Goal: Information Seeking & Learning: Check status

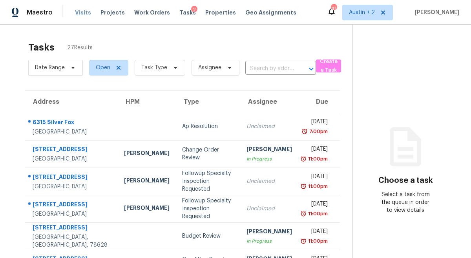
click at [82, 13] on span "Visits" at bounding box center [83, 13] width 16 height 8
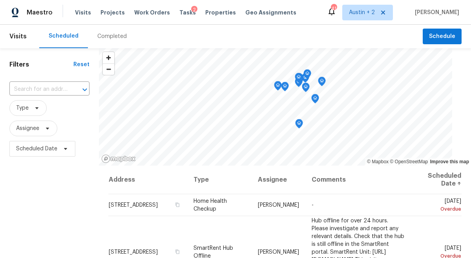
click at [106, 33] on div "Completed" at bounding box center [111, 37] width 29 height 8
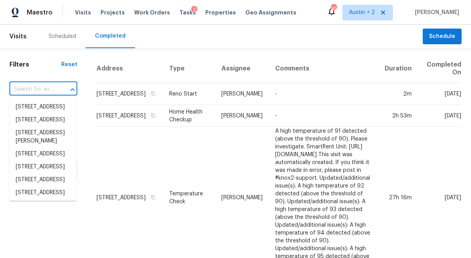
click at [49, 88] on input "text" at bounding box center [32, 90] width 46 height 12
paste input "1907 Red Fox Rd Austin TX 78734"
type input "1907 Red Fox Rd Austin TX 78734"
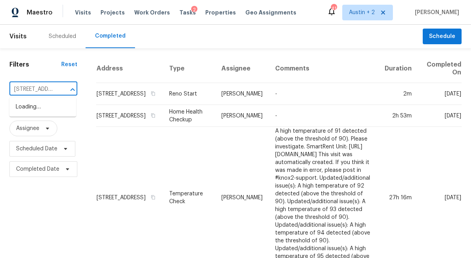
scroll to position [0, 44]
click at [46, 104] on li "1907 Red Fox Rd, Austin, TX 78734" at bounding box center [42, 107] width 67 height 13
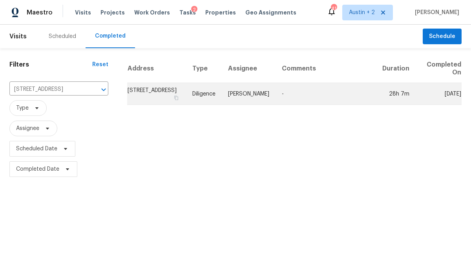
click at [149, 96] on td "1907 Red Fox Rd, Austin, TX 78734" at bounding box center [156, 94] width 59 height 22
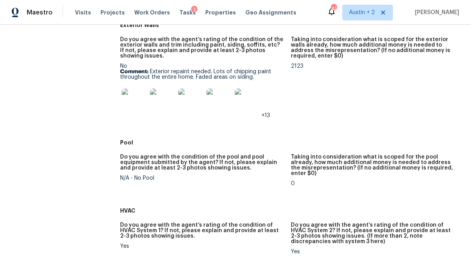
scroll to position [371, 0]
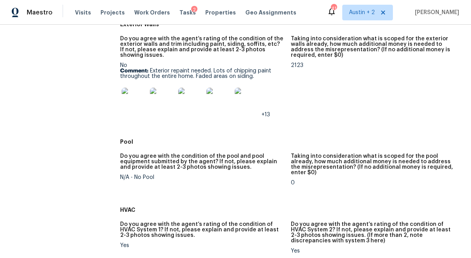
click at [136, 108] on img at bounding box center [134, 100] width 25 height 25
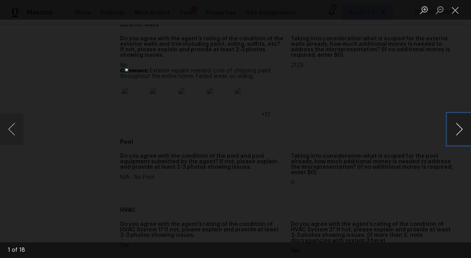
click at [458, 128] on button "Next image" at bounding box center [459, 129] width 24 height 31
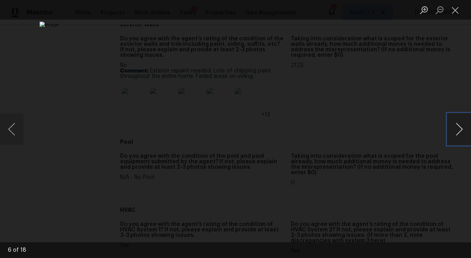
click at [458, 128] on button "Next image" at bounding box center [459, 129] width 24 height 31
click at [456, 11] on button "Close lightbox" at bounding box center [455, 10] width 16 height 14
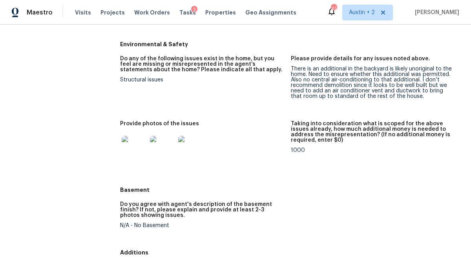
scroll to position [864, 0]
click at [136, 150] on img at bounding box center [134, 148] width 25 height 25
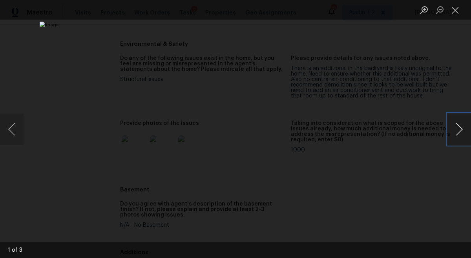
click at [462, 129] on button "Next image" at bounding box center [459, 129] width 24 height 31
click at [461, 129] on button "Next image" at bounding box center [459, 129] width 24 height 31
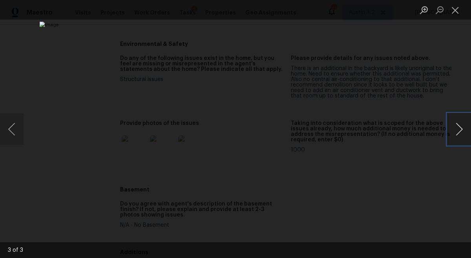
click at [461, 129] on button "Next image" at bounding box center [459, 129] width 24 height 31
click at [459, 129] on button "Next image" at bounding box center [459, 129] width 24 height 31
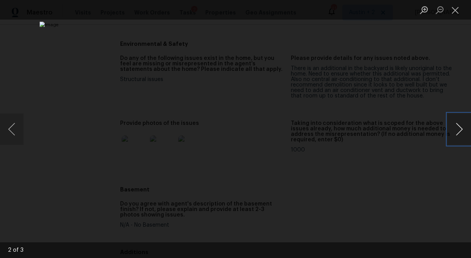
click at [459, 129] on button "Next image" at bounding box center [459, 129] width 24 height 31
click at [460, 128] on button "Next image" at bounding box center [459, 129] width 24 height 31
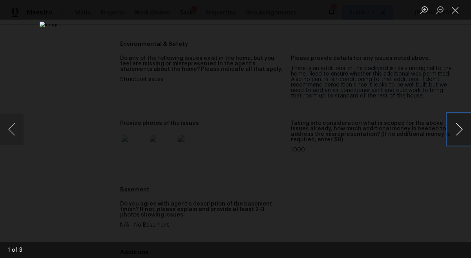
click at [460, 128] on button "Next image" at bounding box center [459, 129] width 24 height 31
click at [456, 12] on button "Close lightbox" at bounding box center [455, 10] width 16 height 14
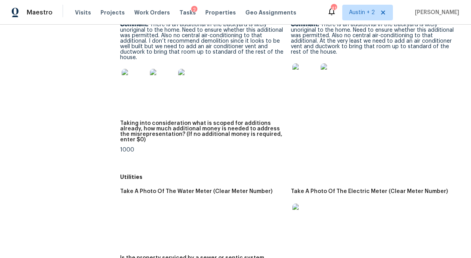
scroll to position [1132, 0]
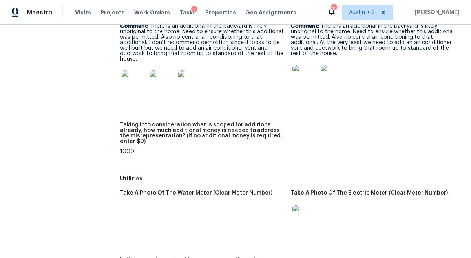
click at [136, 82] on img at bounding box center [134, 83] width 25 height 25
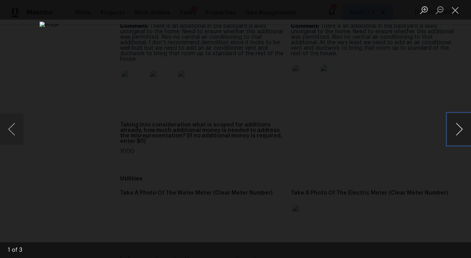
click at [455, 124] on button "Next image" at bounding box center [459, 129] width 24 height 31
click at [454, 14] on button "Close lightbox" at bounding box center [455, 10] width 16 height 14
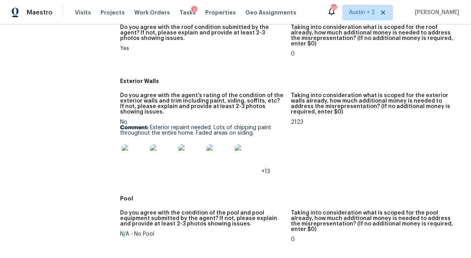
scroll to position [314, 0]
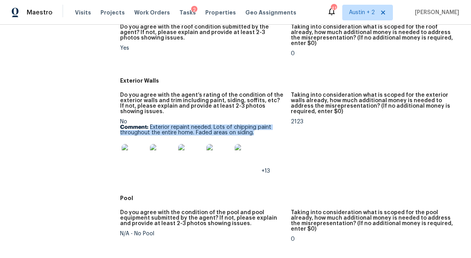
drag, startPoint x: 257, startPoint y: 133, endPoint x: 150, endPoint y: 126, distance: 107.3
click at [150, 126] on p "Comment: Exterior repaint needed. Lots of chipping paint throughout the entire …" at bounding box center [202, 130] width 164 height 11
copy p "Exterior repaint needed. Lots of chipping paint throughout the entire home. Fad…"
